Goal: Task Accomplishment & Management: Complete application form

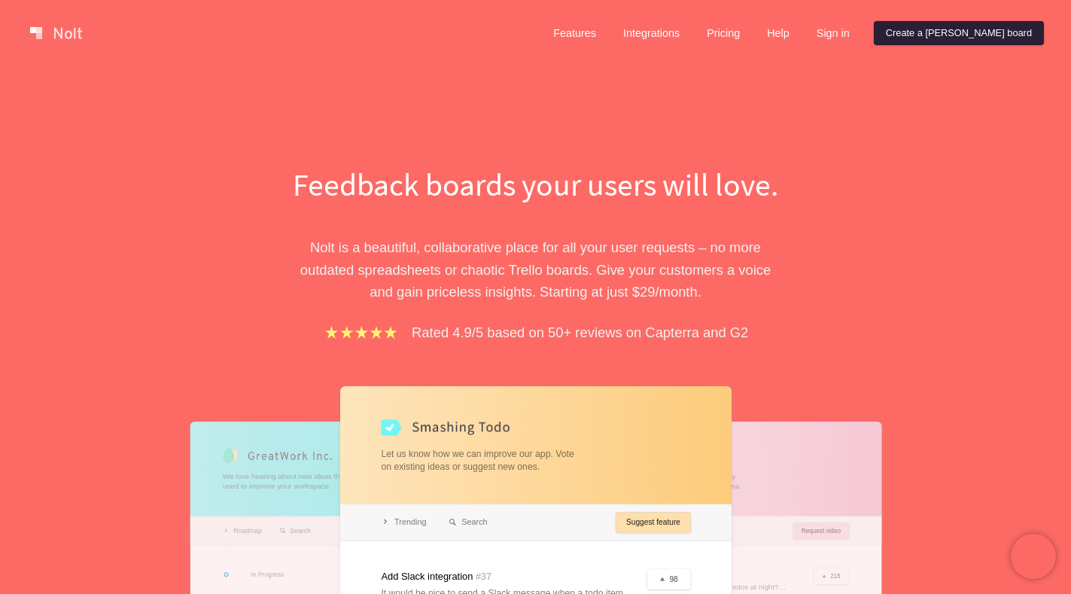
click at [976, 43] on link "Create a [PERSON_NAME] board" at bounding box center [959, 33] width 170 height 24
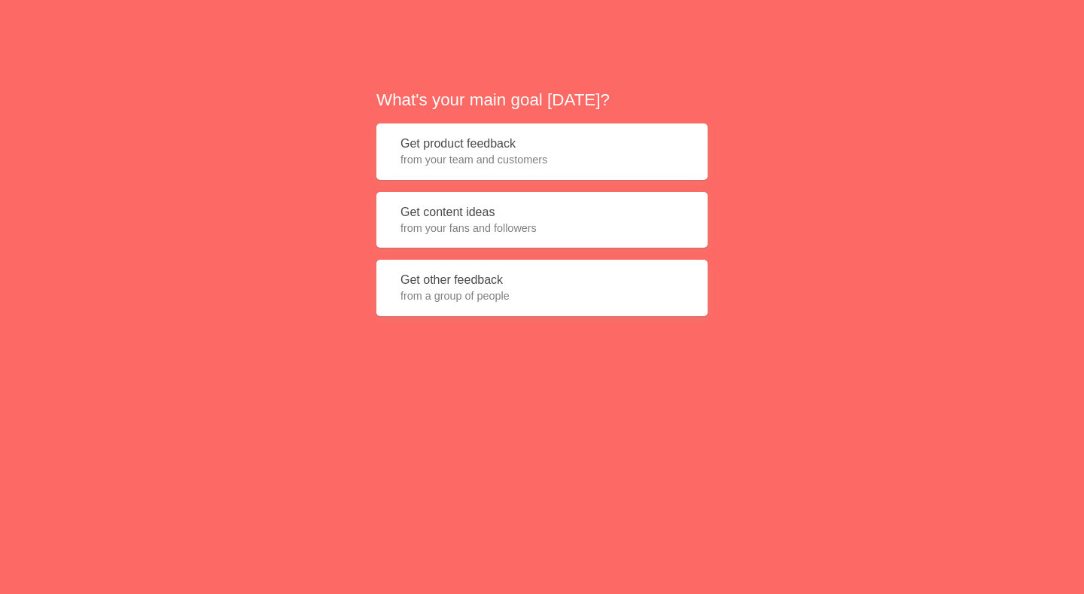
click at [486, 159] on span "from your team and customers" at bounding box center [541, 159] width 283 height 15
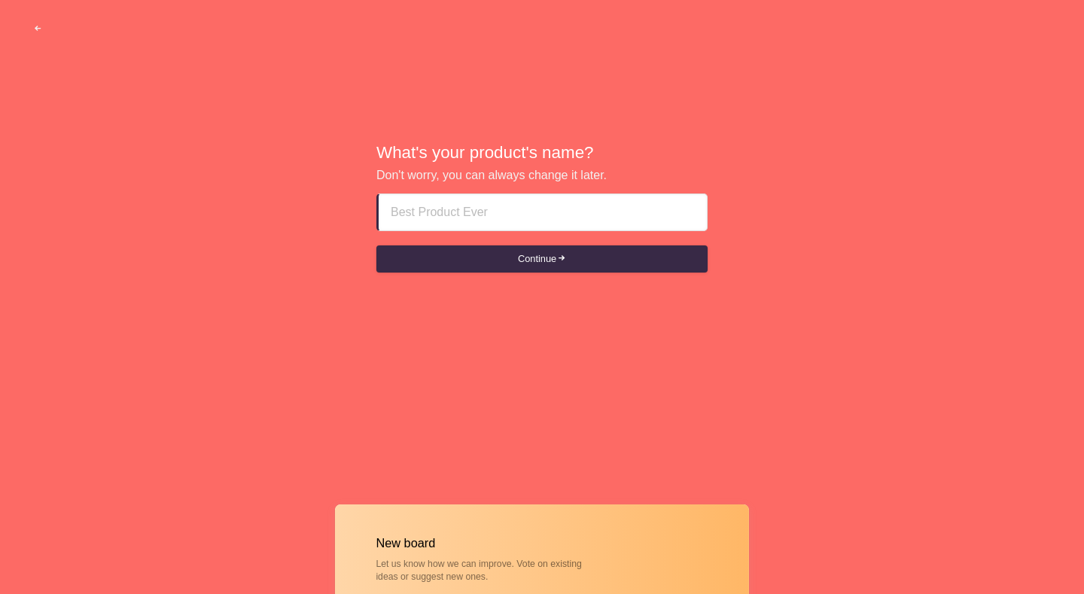
paste input "abu dhabi escorts 18+Plus+971SS7869622"
type input "abu dhabi escorts 18+Plus+971SS7869622"
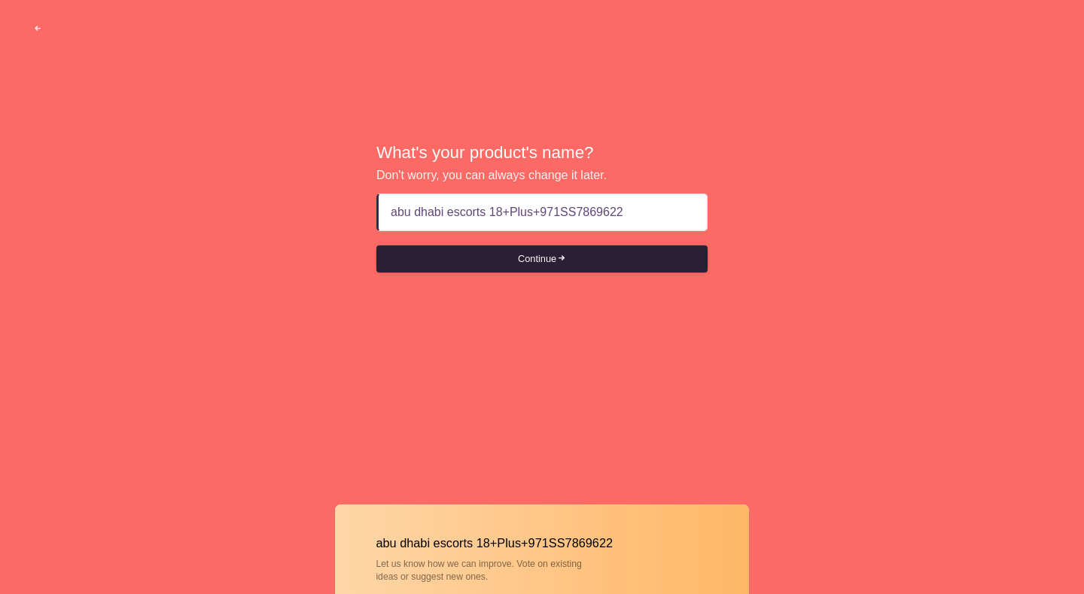
click at [522, 259] on button "Continue" at bounding box center [541, 258] width 331 height 27
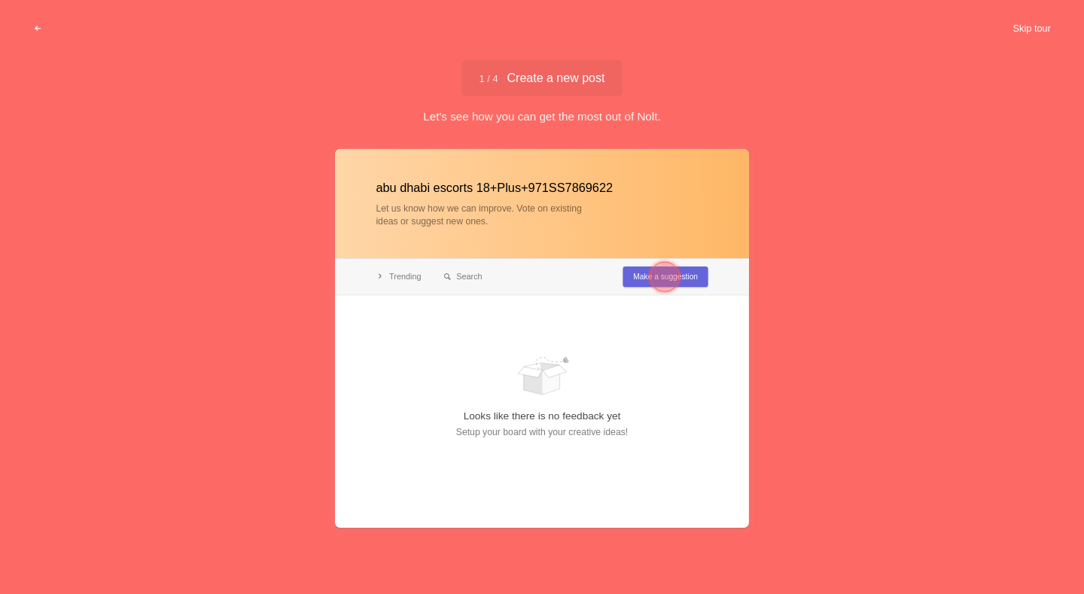
click at [1030, 24] on button "Skip tour" at bounding box center [1031, 28] width 75 height 27
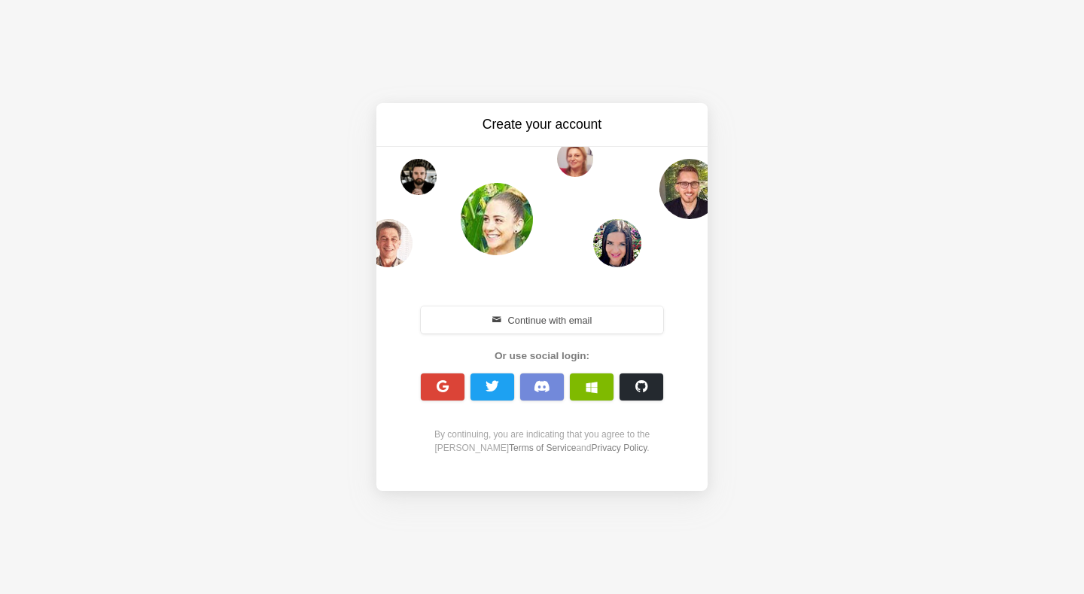
click at [434, 404] on div "Continue with email Or use social login: By continuing, you are indicating that…" at bounding box center [541, 378] width 259 height 151
click at [434, 390] on button "button" at bounding box center [443, 386] width 44 height 27
